Goal: Contribute content: Contribute content

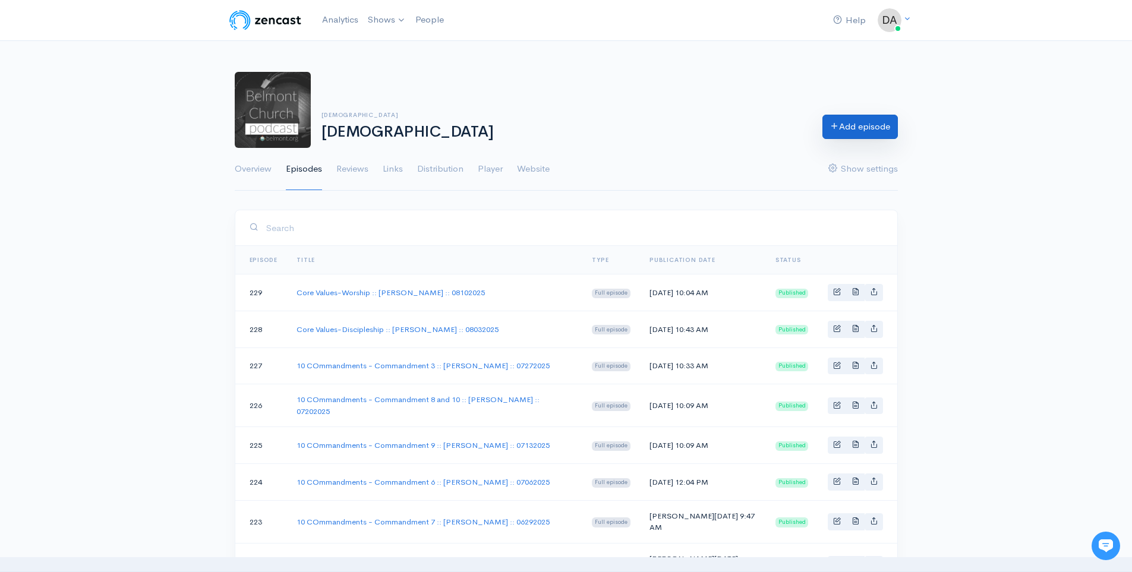
click at [840, 127] on link "Add episode" at bounding box center [860, 127] width 75 height 24
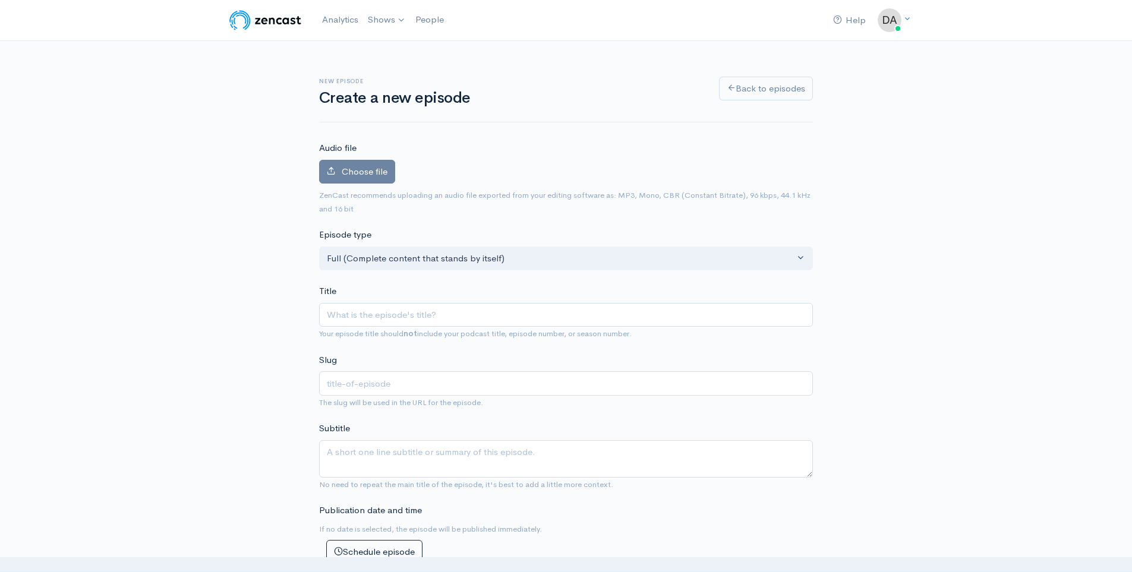
type input "C"
type input "c"
type input "Co"
type input "co"
type input "Core"
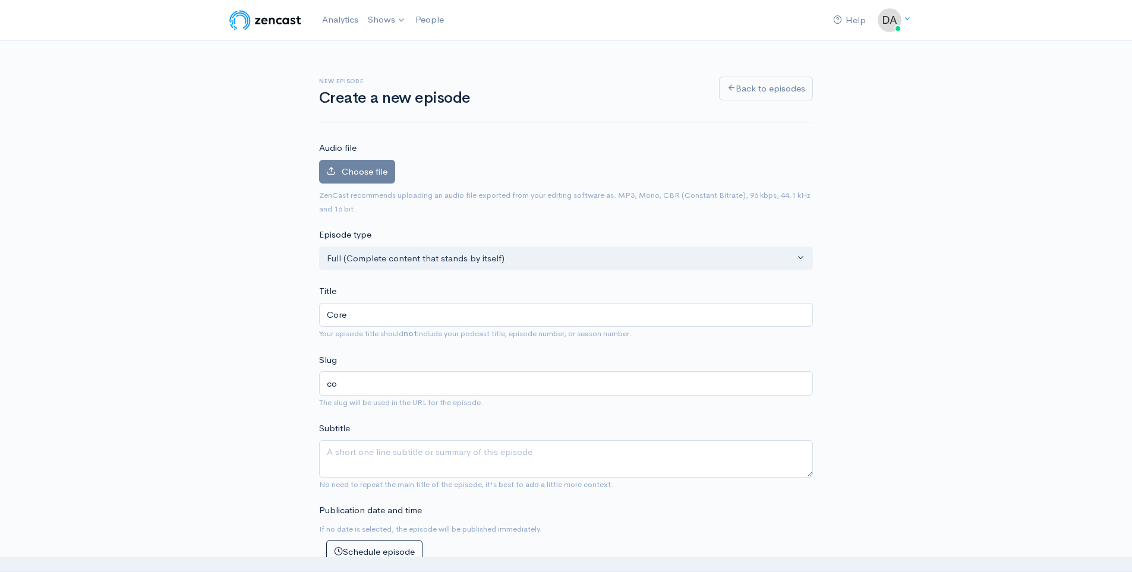
type input "core"
type input "Core V"
type input "core-v"
type input "Core Va"
type input "core-va"
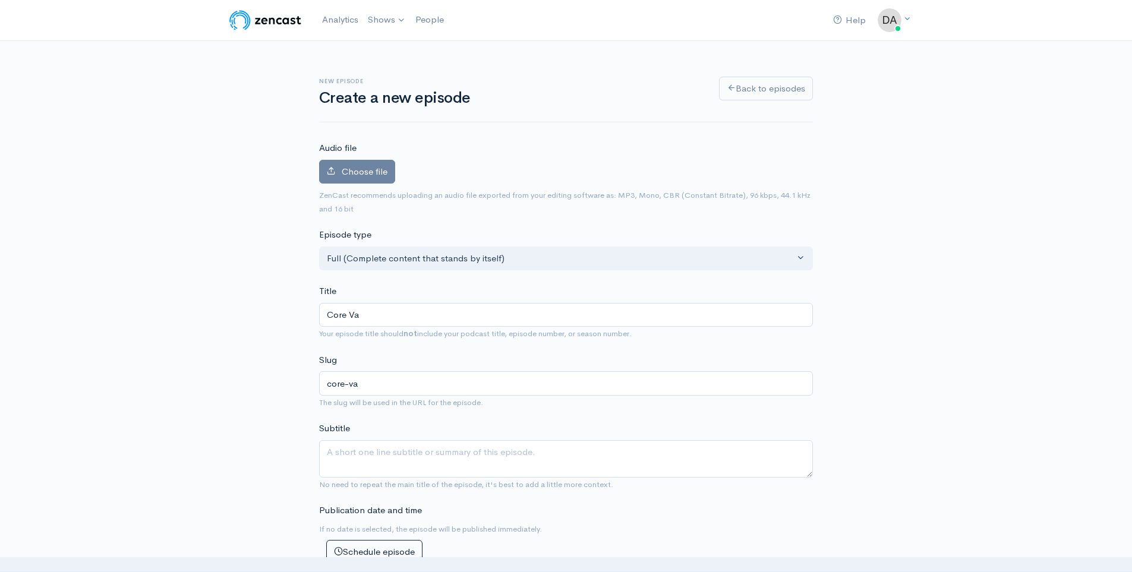
type input "Core Val"
type input "core-val"
type input "Core Valu"
type input "core-valu"
type input "Core Values"
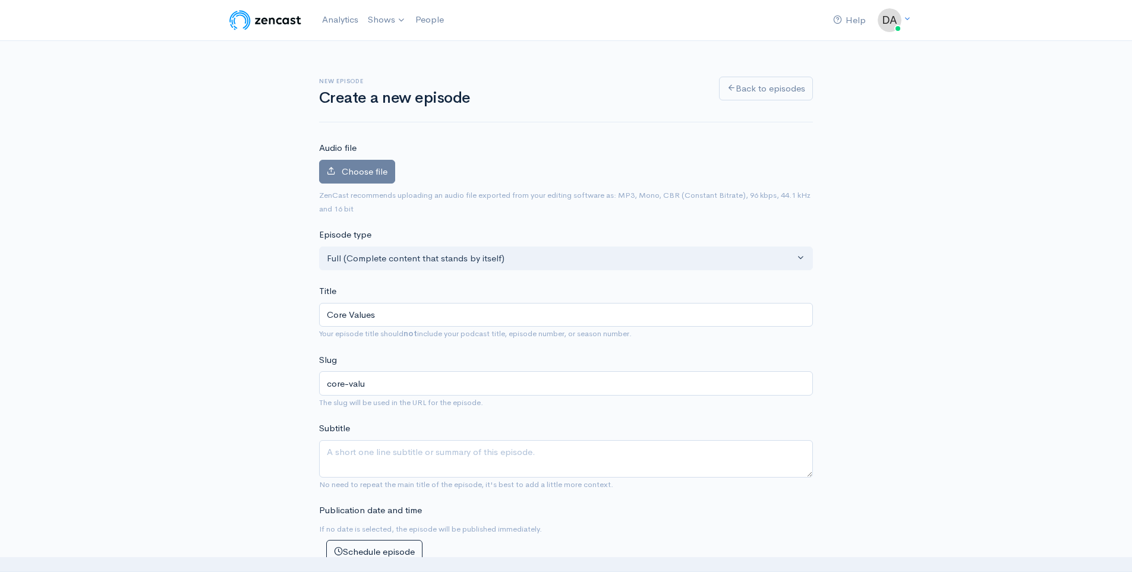
type input "core-values"
type input "Core Values - L"
type input "core-values-l"
type input "Core Values - Lo"
type input "core-values-lo"
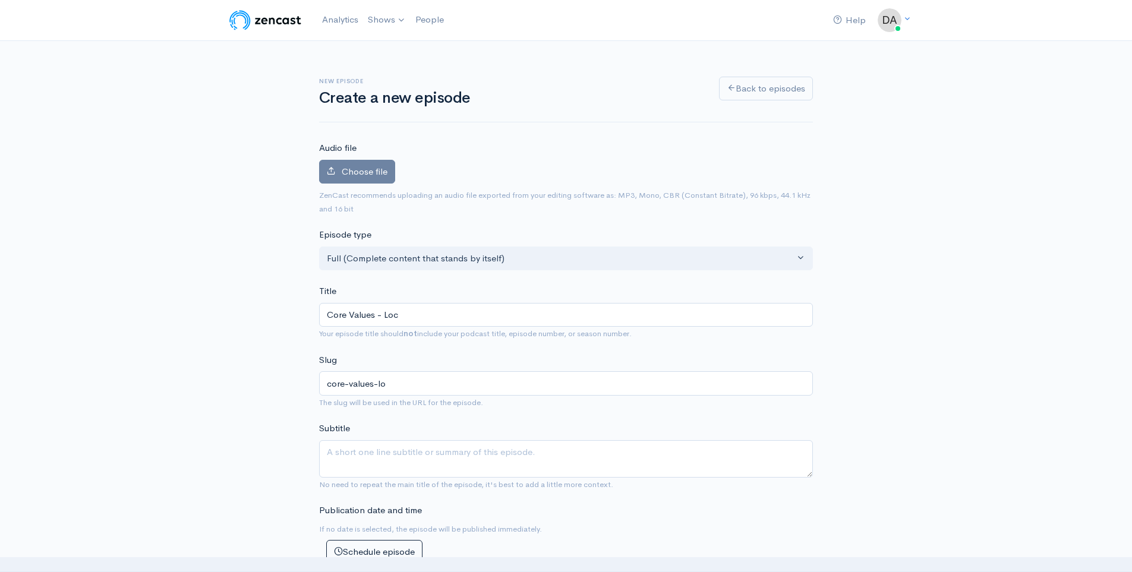
type input "Core Values - Loca"
type input "core-values-loca"
type input "Core Values - Local"
type input "core-values-local"
type input "Core Values - Loca"
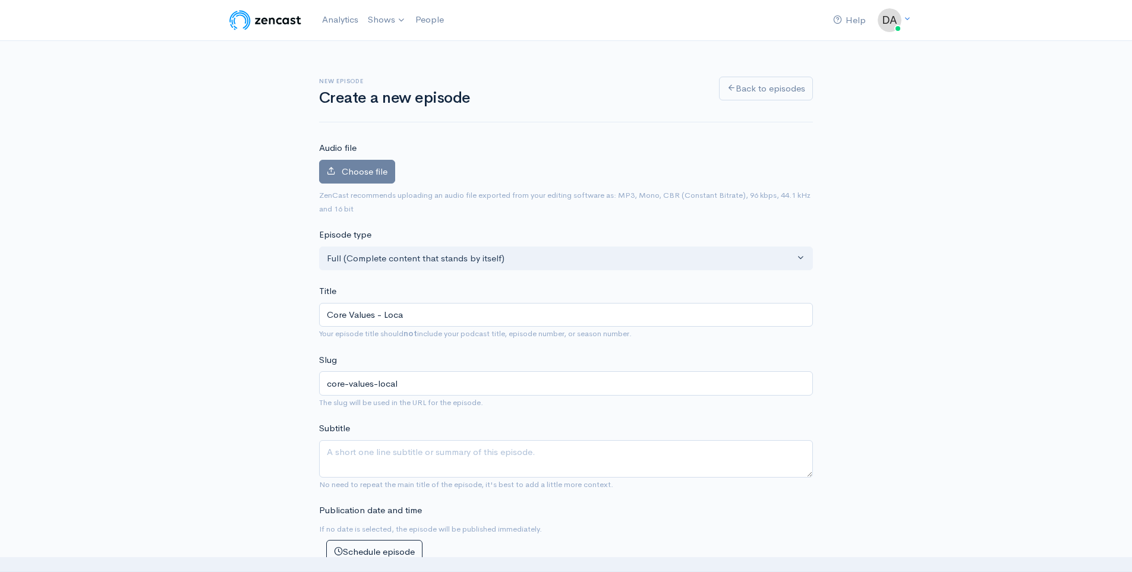
type input "core-values-loca"
type input "Core Values - Loc"
type input "core-values-loc"
type input "Core Values - Lo"
type input "core-values-lo"
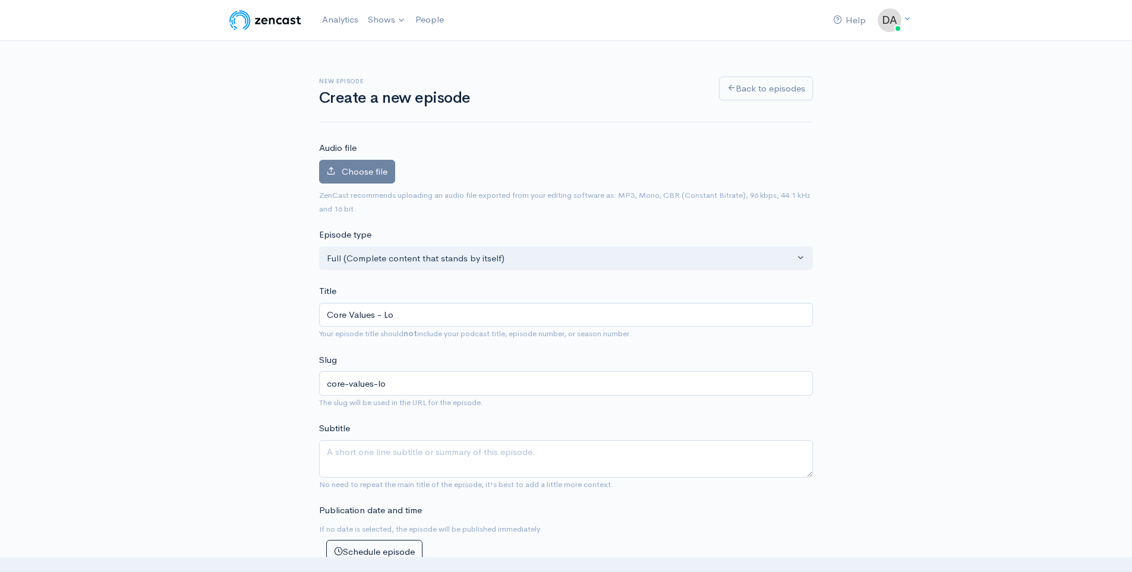
type input "Core Values - L"
type input "core-values-l"
type input "Core Values -"
type input "core-values"
type input "Core Values - M"
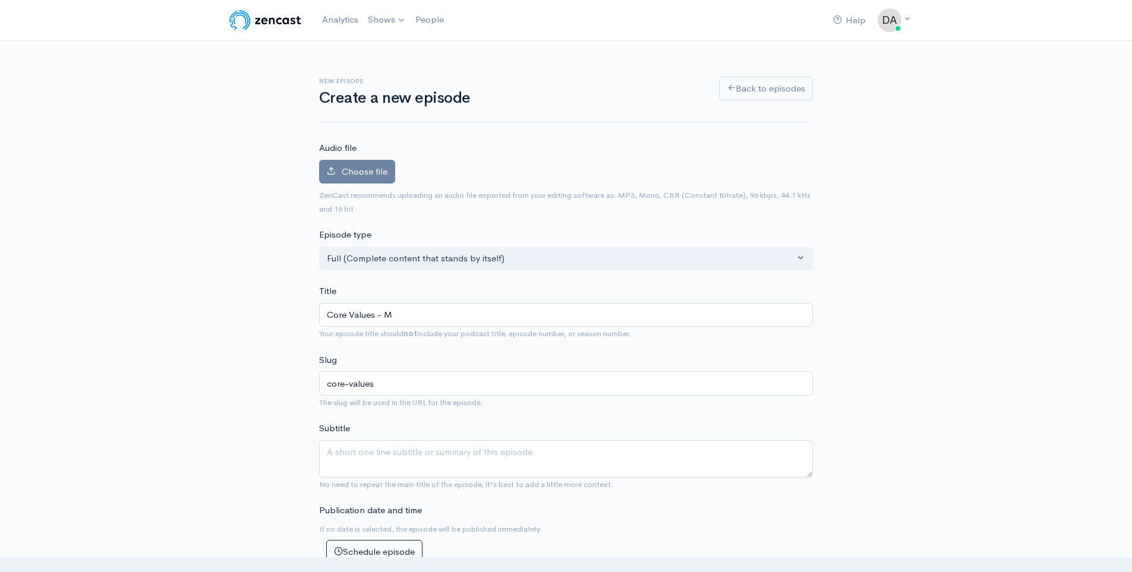
type input "core-values-m"
type input "Core Values - Mi"
type input "core-values-mi"
type input "Core Values - Mis"
type input "core-values-mis"
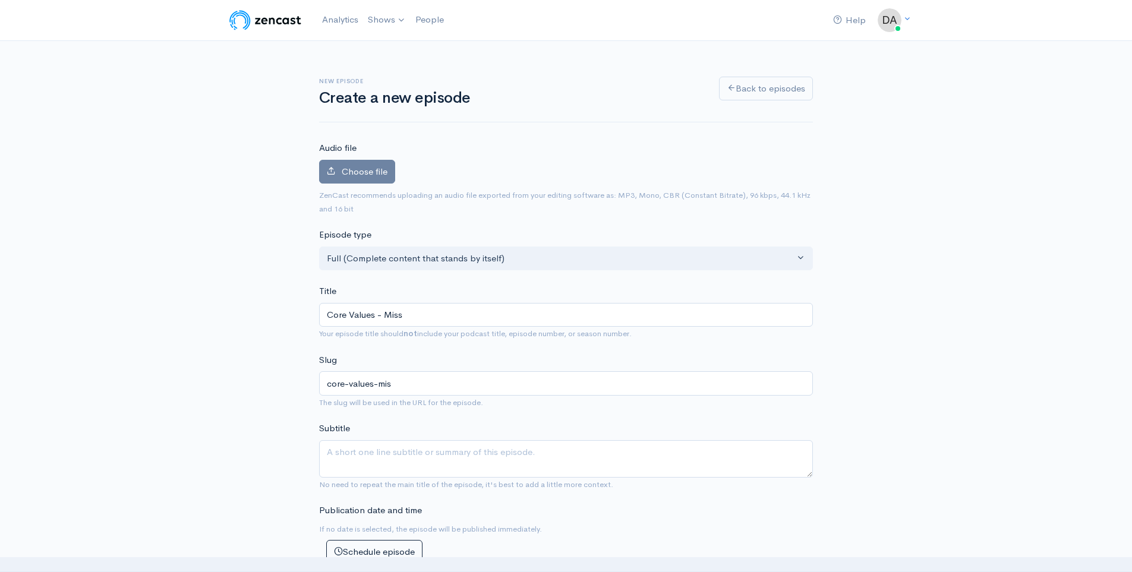
type input "Core Values - Missi"
type input "core-values-missi"
type input "Core Values - Mission"
type input "core-values-mission"
type input "Core Values - Mission :: S"
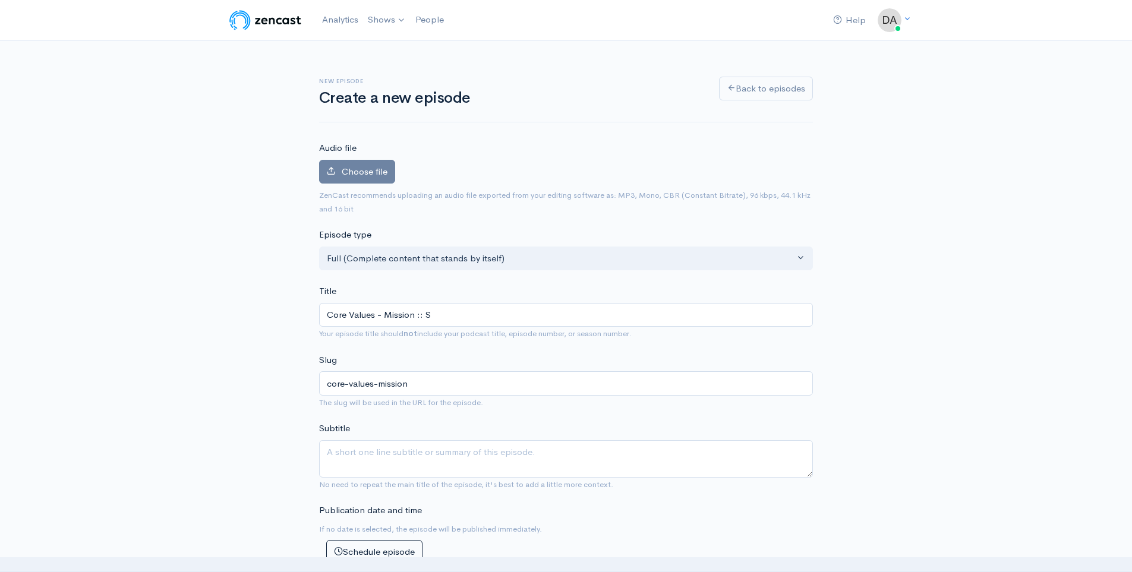
type input "core-values-mission-s"
type input "Core Values - Mission :: St"
type input "core-values-mission-st"
type input "Core Values - Mission :: Ste"
type input "core-values-mission-ste"
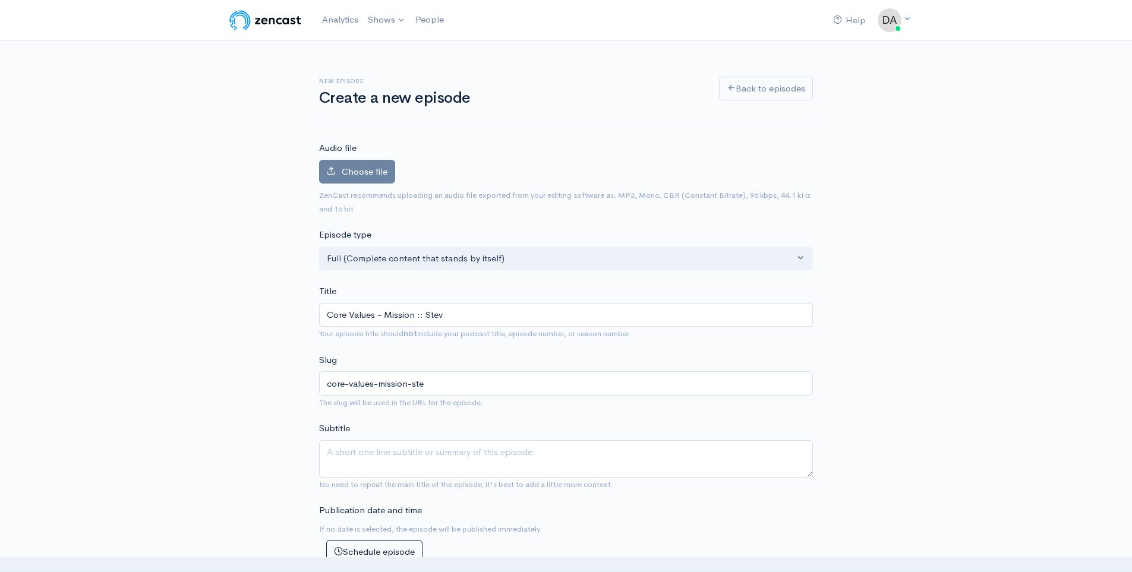
type input "Core Values - Mission :: [PERSON_NAME]"
type input "core-values-mission-[PERSON_NAME]"
type input "Core Values - Mission :: [PERSON_NAME]"
type input "core-values-mission-[PERSON_NAME]"
type input "Core Values - Mission :: [PERSON_NAME]"
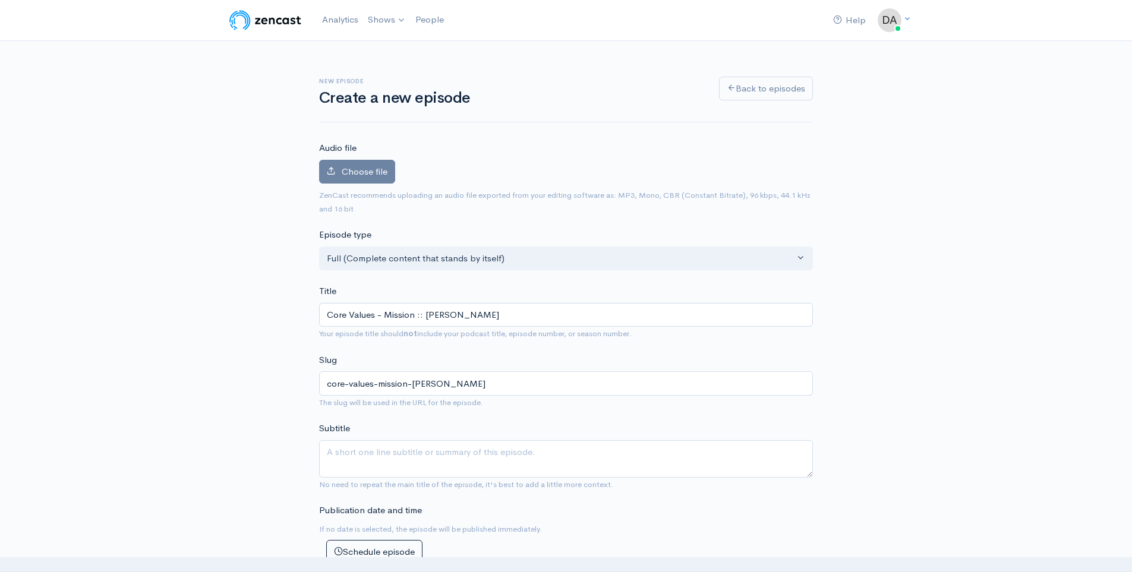
type input "core-values-mission-[PERSON_NAME]"
type input "Core Values - Mission :: [PERSON_NAME]"
type input "core-values-mission-[PERSON_NAME]-all"
type input "Core Values - Mission :: [PERSON_NAME]"
type input "core-values-mission-[PERSON_NAME]"
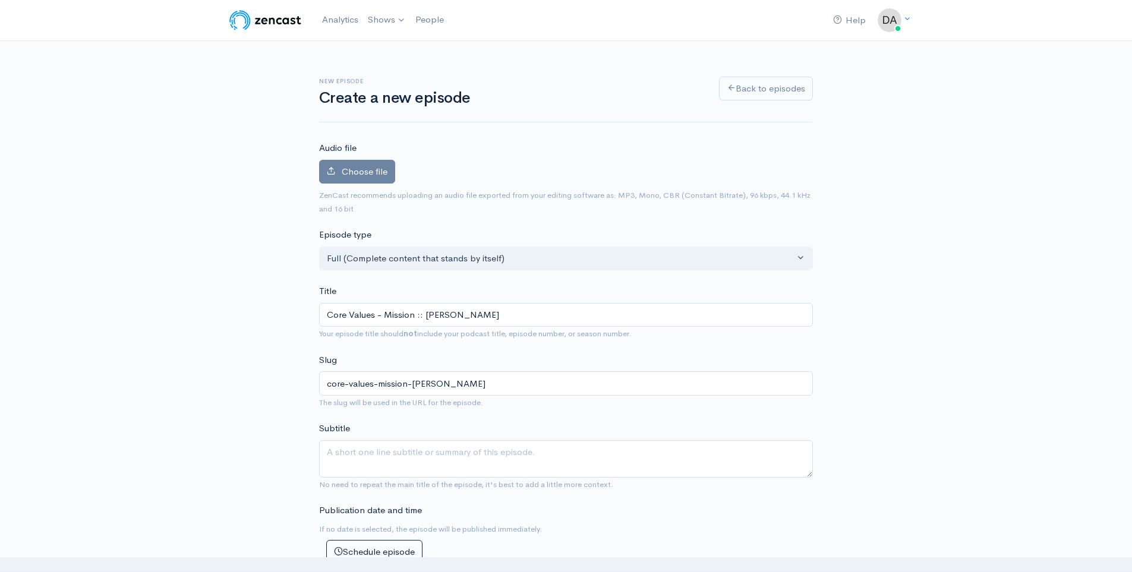
type input "Core Values - Mission :: [PERSON_NAME] a"
type input "core-values-mission-[PERSON_NAME]-a"
type input "Core Values - Mission :: [PERSON_NAME] an"
type input "core-values-mission-[PERSON_NAME]-an"
type input "Core Values - Mission :: [PERSON_NAME] and"
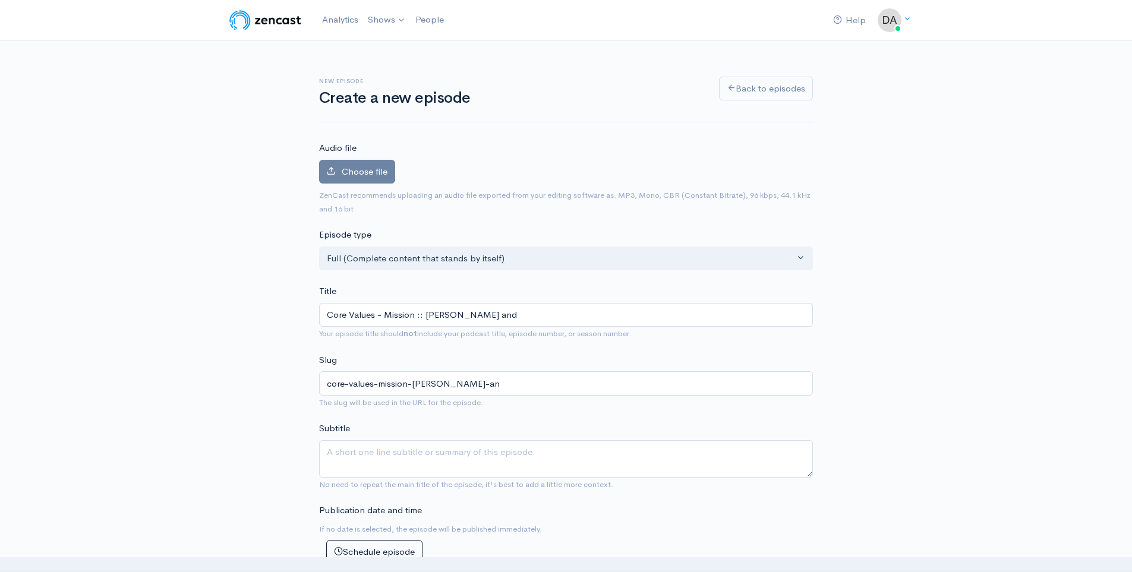
type input "core-values-mission-[PERSON_NAME]-and"
type input "Core Values - Mission :: [PERSON_NAME] and P"
type input "core-values-mission-[PERSON_NAME]-and-p"
type input "Core Values - Mission :: [PERSON_NAME] and [PERSON_NAME]"
type input "core-values-mission-[PERSON_NAME]-and-pat"
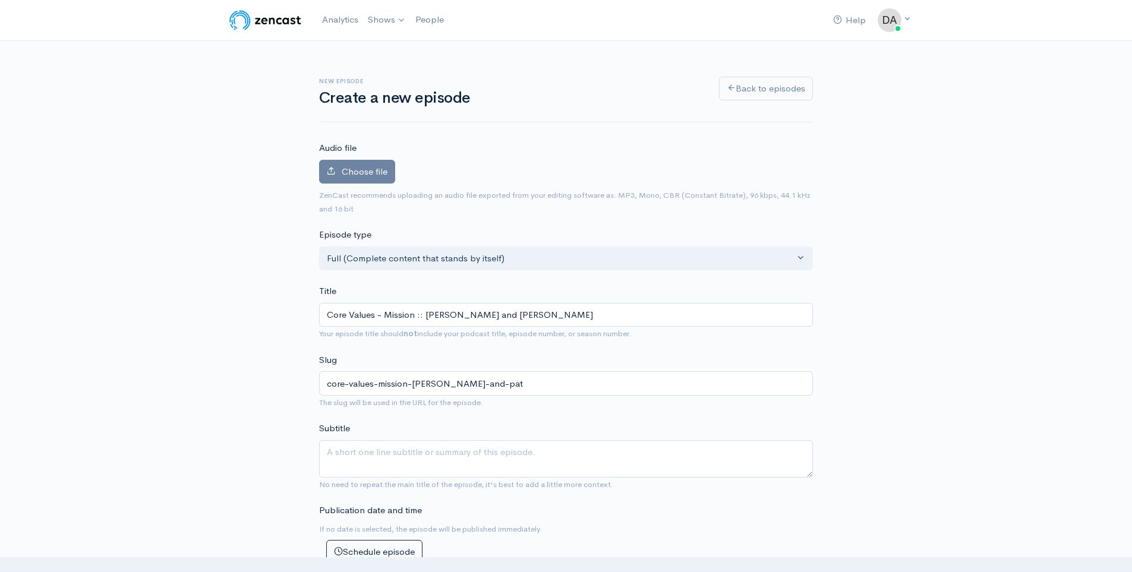
type input "Core Values - Mission :: [PERSON_NAME] and Patr"
type input "core-values-mission-[PERSON_NAME]-and-patr"
type input "Core Values - Mission :: [PERSON_NAME] and [PERSON_NAME]"
type input "core-values-mission-[PERSON_NAME]-and-patri"
type input "Core Values - Mission :: [PERSON_NAME] and [PERSON_NAME]"
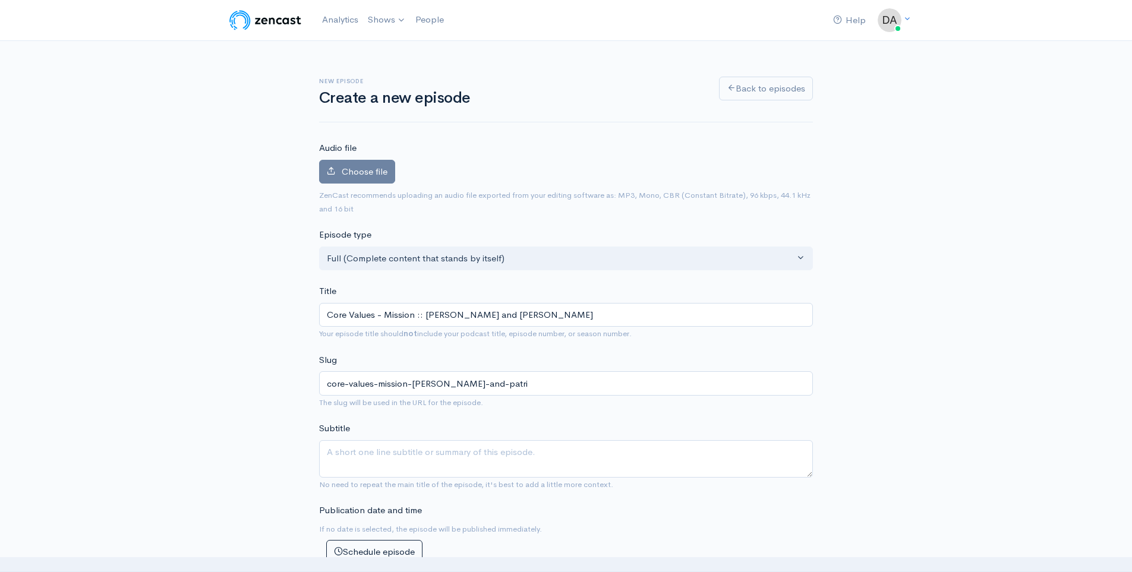
type input "core-values-mission-[PERSON_NAME]-and-[PERSON_NAME]"
type input "Core Values - Mission :: [PERSON_NAME] and [PERSON_NAME]"
type input "core-values-mission-[PERSON_NAME]-and-[PERSON_NAME]"
type input "Core Values - Mission :: [PERSON_NAME] and [PERSON_NAME]"
type input "core-values-mission-[PERSON_NAME]-and-[PERSON_NAME]"
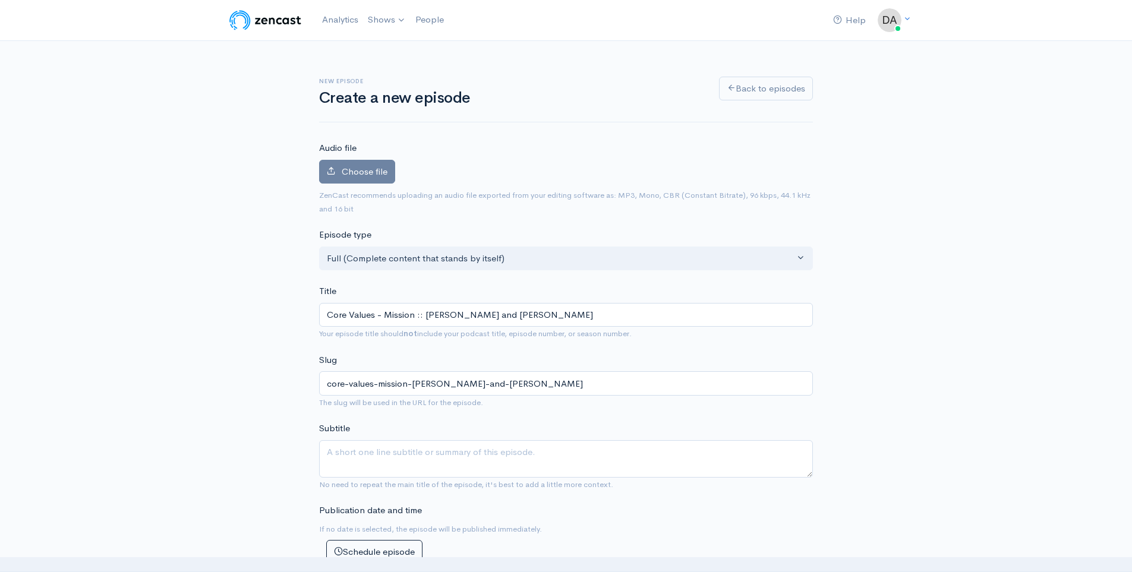
type input "Core Values - Mission :: [PERSON_NAME] and [PERSON_NAME]"
type input "core-values-mission-[PERSON_NAME]-and-patri"
type input "Core Values - Mission :: [PERSON_NAME] and Patr"
type input "core-values-mission-[PERSON_NAME]-and-patr"
type input "Core Values - Mission :: [PERSON_NAME] and [PERSON_NAME]"
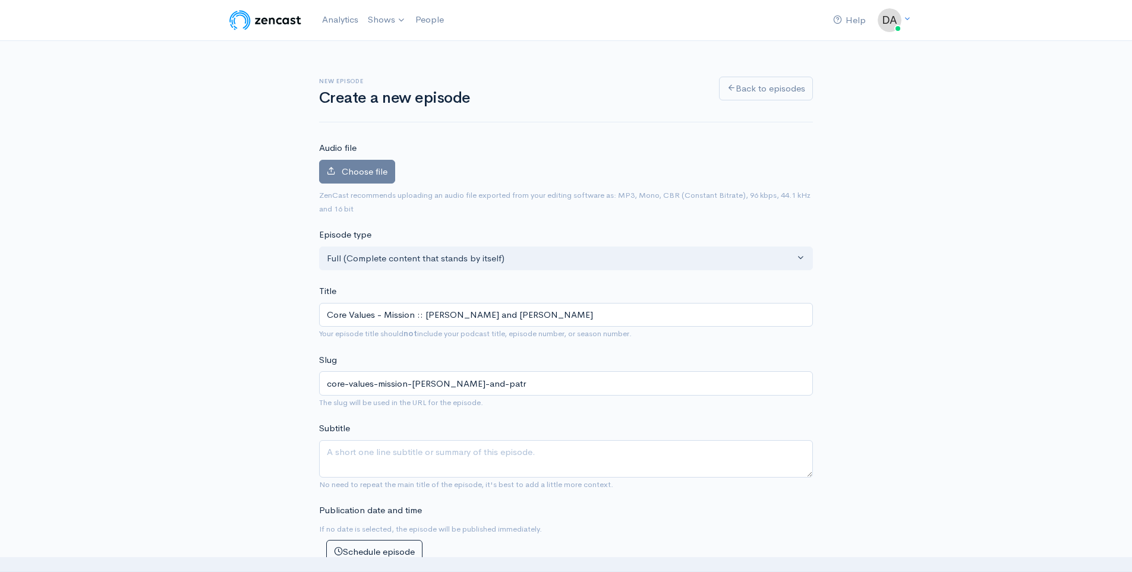
type input "core-values-mission-[PERSON_NAME]-and-pat"
type input "Core Values - Mission :: [PERSON_NAME] and Pa"
type input "core-values-mission-[PERSON_NAME]-and-[GEOGRAPHIC_DATA]"
type input "Core Values - Mission :: [PERSON_NAME] and P"
type input "core-values-mission-[PERSON_NAME]-and-p"
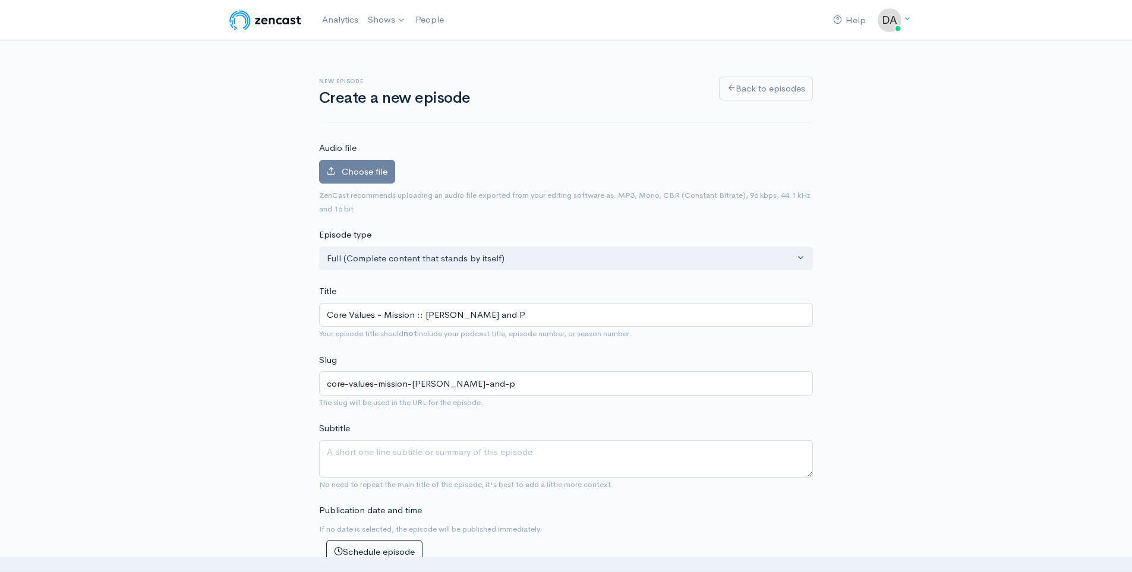
type input "Core Values - Mission :: [PERSON_NAME] and"
type input "core-values-mission-[PERSON_NAME]-and"
type input "Core Values - Mission :: [PERSON_NAME] an"
type input "core-values-mission-[PERSON_NAME]-an"
type input "Core Values - Mission :: [PERSON_NAME] a"
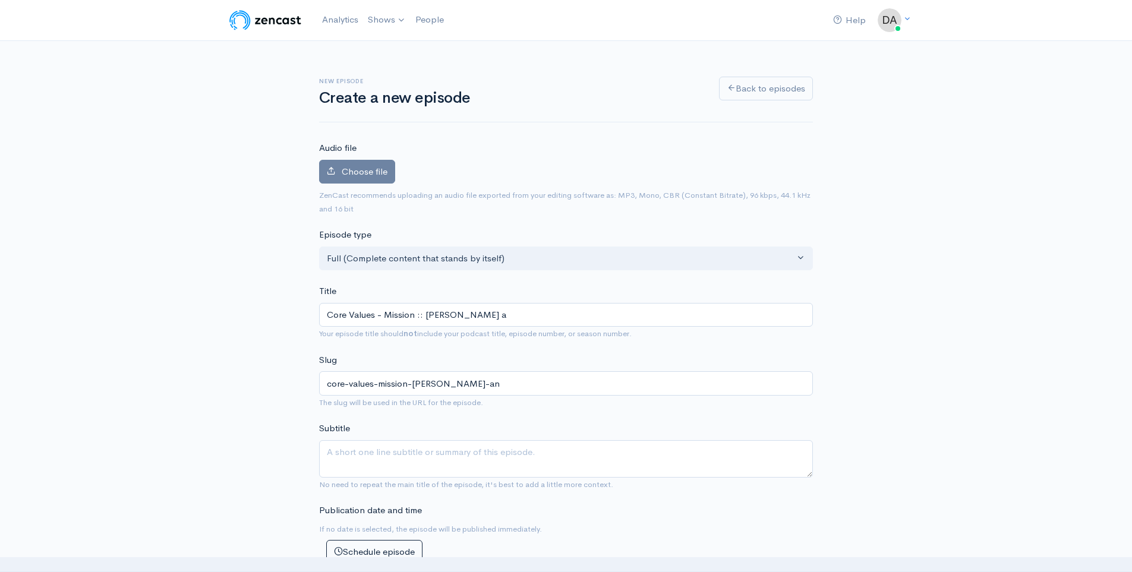
type input "core-values-mission-[PERSON_NAME]-a"
type input "Core Values - Mission :: [PERSON_NAME]"
type input "core-values-mission-[PERSON_NAME]"
type input "Core Values - Mission :: [PERSON_NAME] [TECHNICAL_ID]"
type input "core-values-mission-[PERSON_NAME]-0"
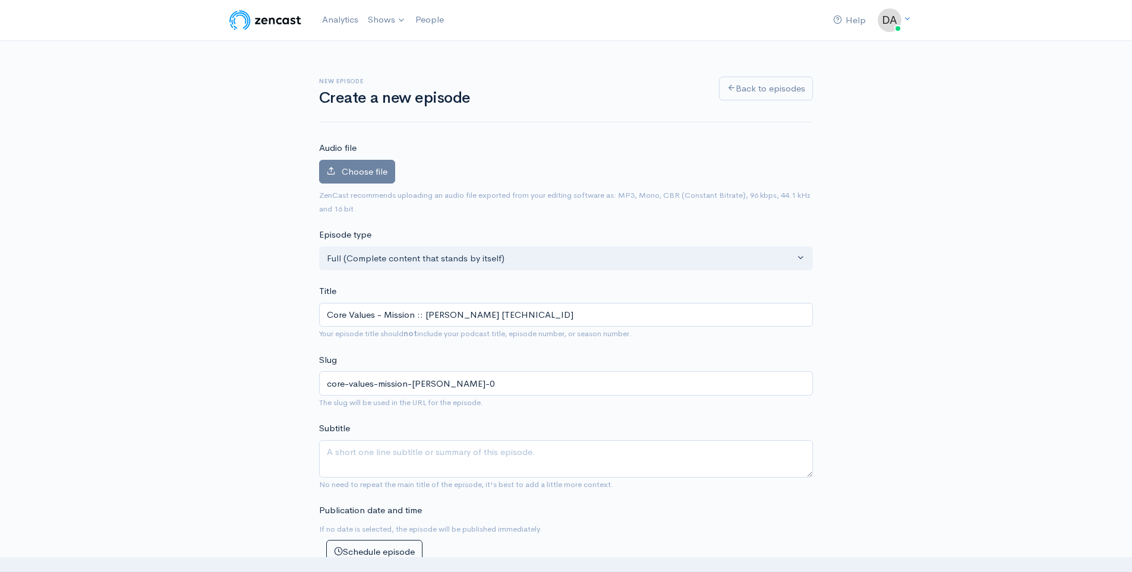
type input "Core Values - Mission :: [PERSON_NAME] [TECHNICAL_ID]"
type input "core-values-mission-[PERSON_NAME]-08"
type input "Core Values - Mission :: [PERSON_NAME] [TECHNICAL_ID]"
type input "core-values-mission-[PERSON_NAME]-081"
type input "Core Values - Mission :: [PERSON_NAME] [TECHNICAL_ID]"
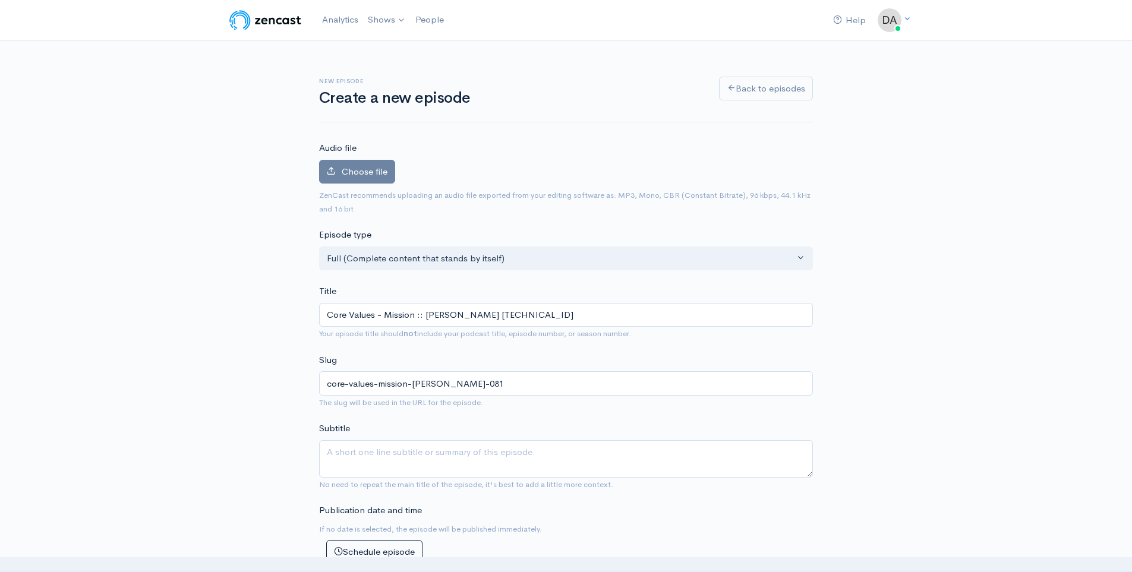
type input "core-values-mission-[PERSON_NAME]-0817"
type input "Core Values - Mission :: [PERSON_NAME] ::081720"
type input "core-values-mission-[PERSON_NAME]-08172"
type input "Core Values - Mission :: [PERSON_NAME] ::0817202"
type input "core-values-mission-[PERSON_NAME]-081720"
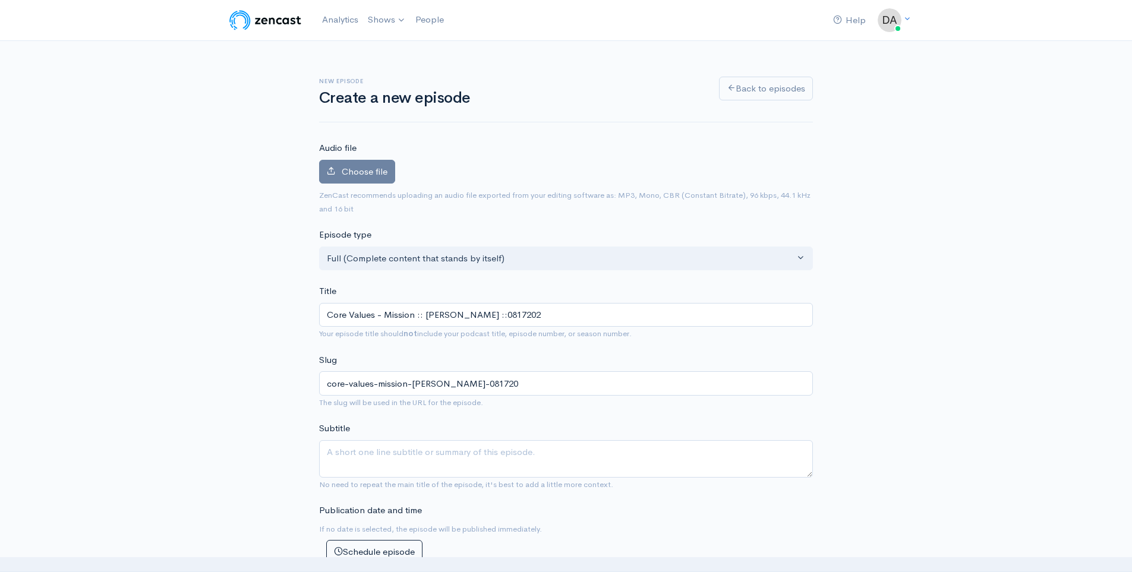
type input "Core Values - Mission :: [PERSON_NAME] ::08172025"
type input "core-values-mission-[PERSON_NAME]-08172025"
type input "Core Values - Mission :: [PERSON_NAME] ::08172025"
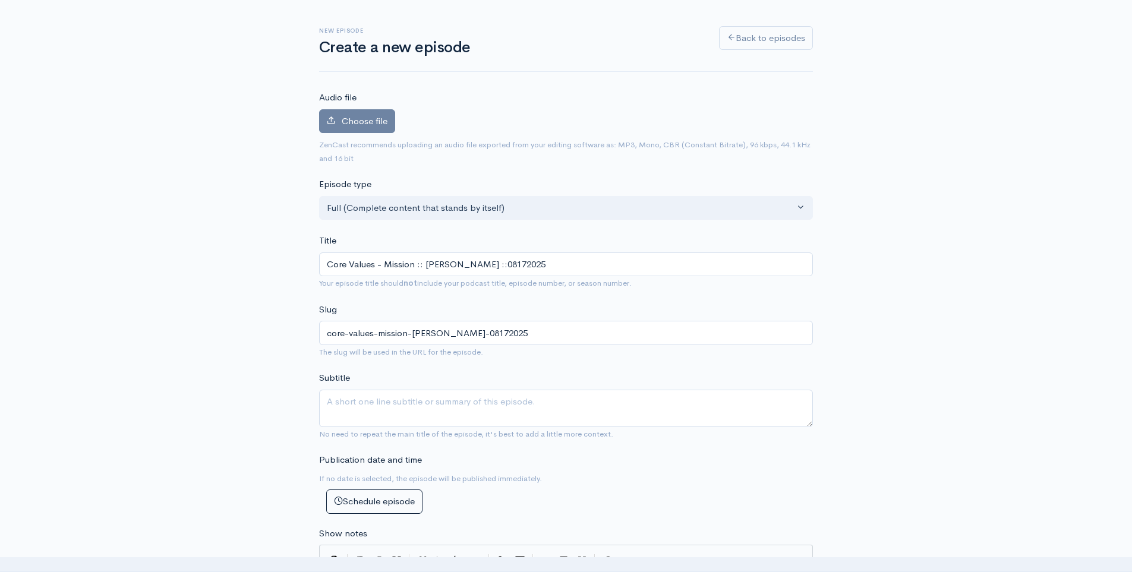
scroll to position [45, 0]
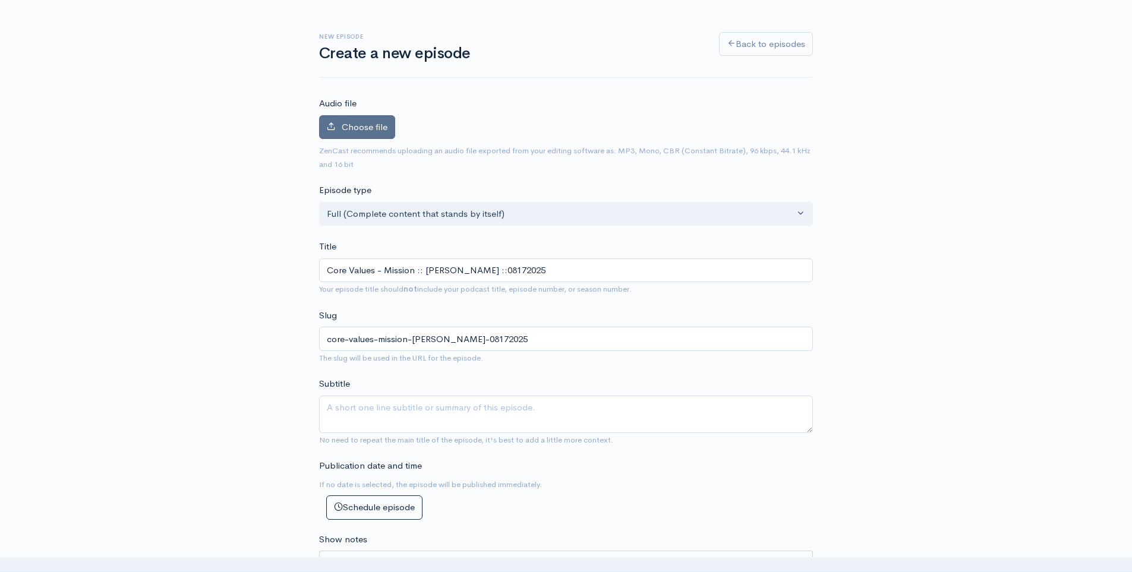
click at [366, 116] on label "Choose file" at bounding box center [357, 127] width 76 height 24
click at [0, 0] on input "Choose file" at bounding box center [0, 0] width 0 height 0
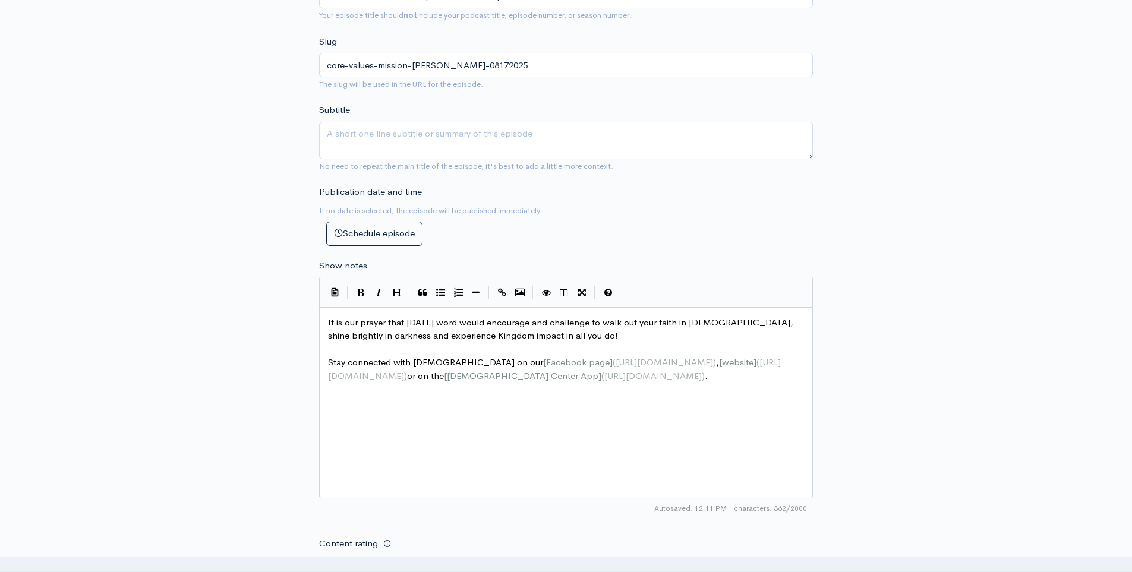
scroll to position [535, 0]
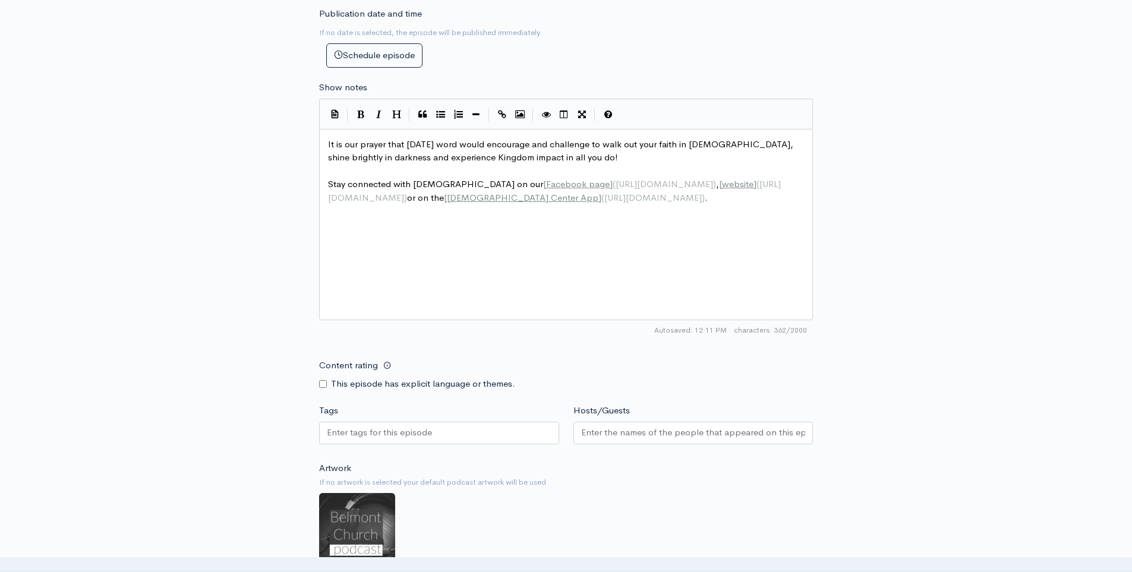
click at [383, 432] on input "Tags" at bounding box center [380, 433] width 107 height 14
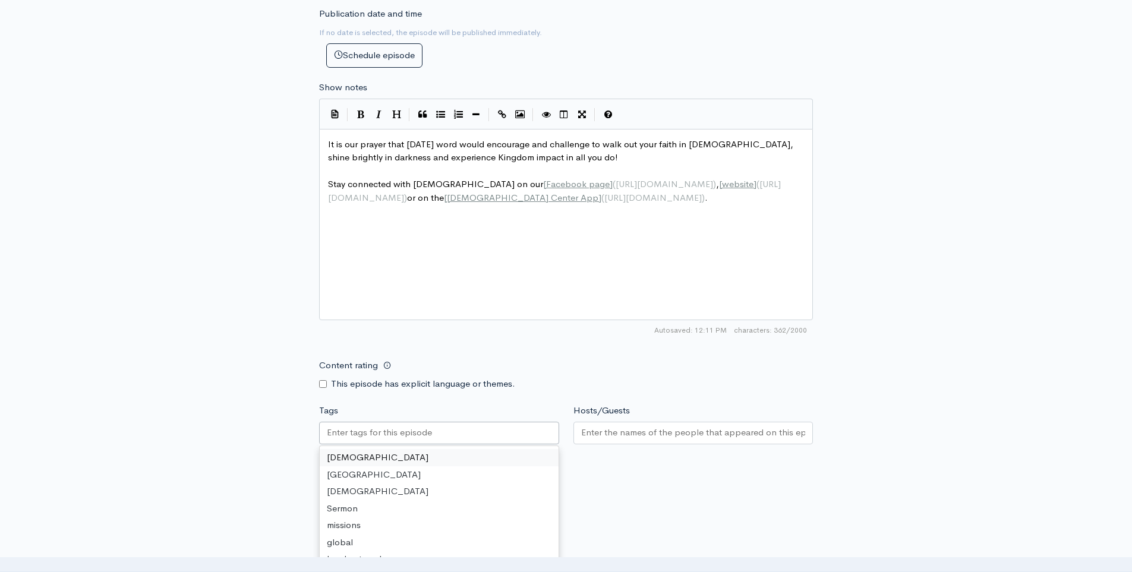
click at [378, 448] on div "Belmont [DEMOGRAPHIC_DATA] Nashville [DEMOGRAPHIC_DATA] Sermon missions global …" at bounding box center [439, 505] width 239 height 119
click at [647, 439] on input "Hosts/Guests" at bounding box center [693, 433] width 225 height 14
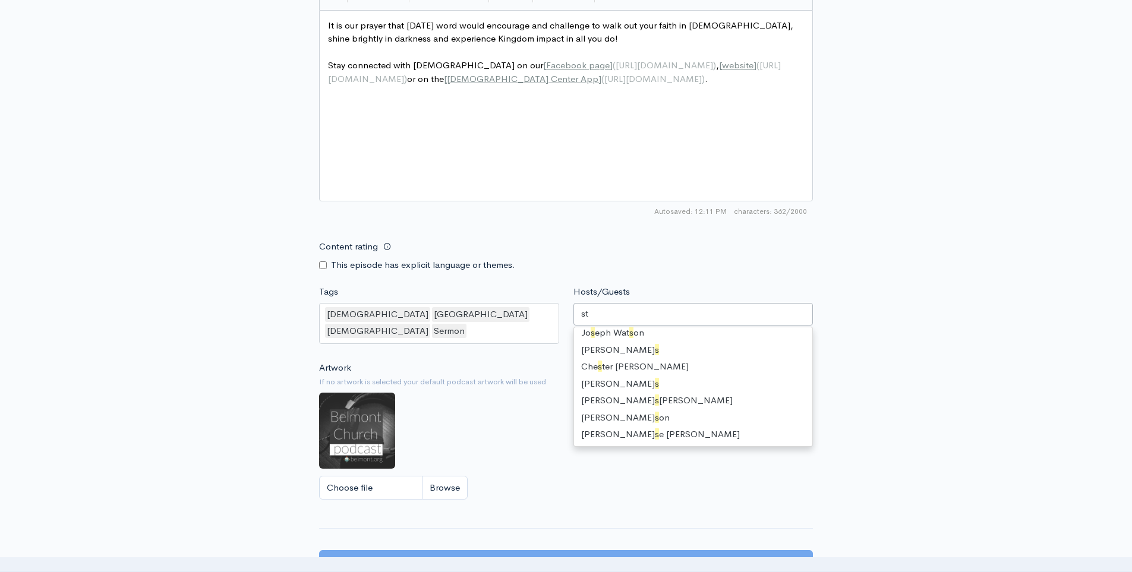
scroll to position [0, 0]
type input "ste"
click at [484, 361] on div "Artwork If no artwork is selected your default podcast artwork will be used Cho…" at bounding box center [566, 434] width 494 height 146
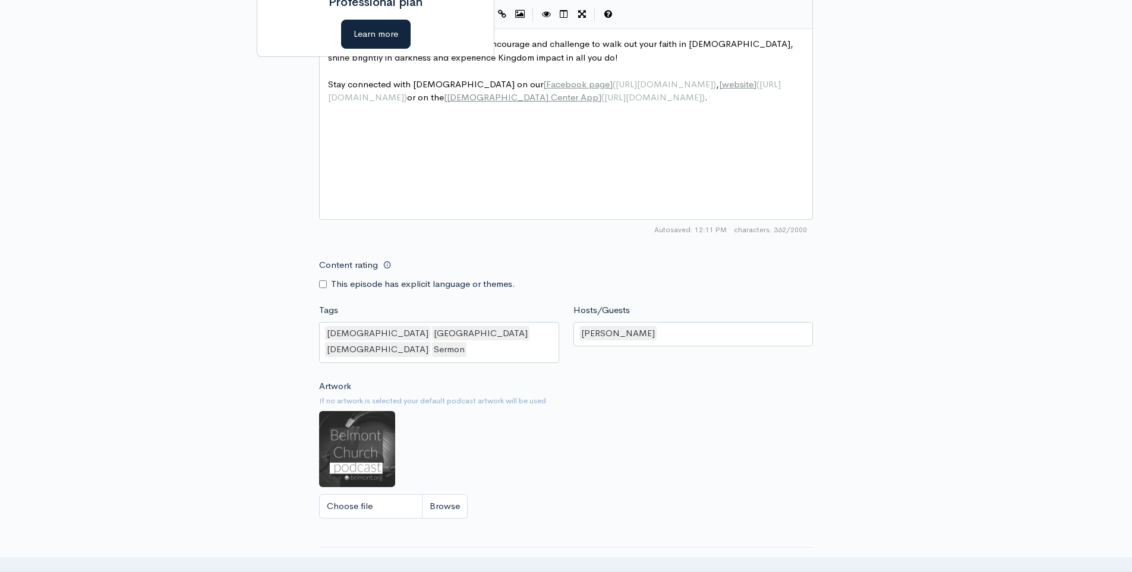
scroll to position [866, 0]
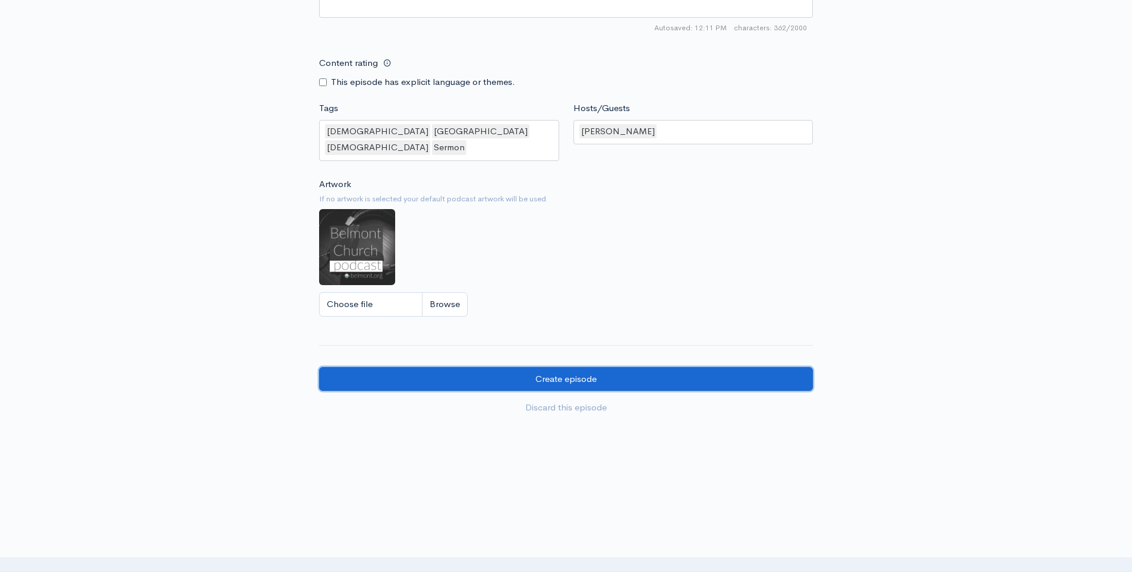
click at [568, 367] on input "Create episode" at bounding box center [566, 379] width 494 height 24
